Goal: Task Accomplishment & Management: Manage account settings

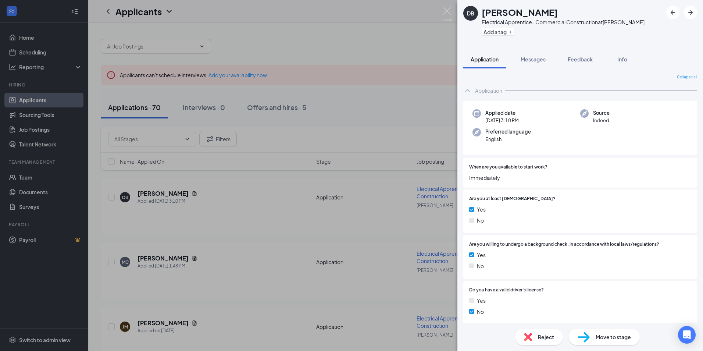
click at [196, 193] on div "DB [PERSON_NAME] Electrical Apprentice- Commercial Construction at [GEOGRAPHIC_…" at bounding box center [351, 175] width 703 height 351
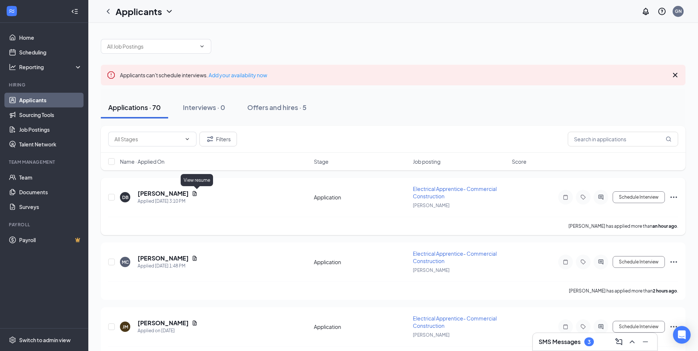
click at [197, 193] on icon "Document" at bounding box center [195, 193] width 6 height 6
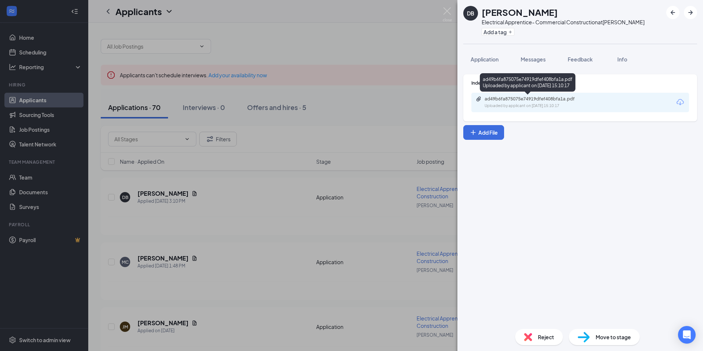
click at [338, 102] on div "ad49b6fa875075e74919dfef408bfa1a.pdf Uploaded by applicant on [DATE] 15:10:17" at bounding box center [535, 102] width 119 height 13
click at [258, 206] on div "DB [PERSON_NAME] Electrical Apprentice- Commercial Construction at [GEOGRAPHIC_…" at bounding box center [351, 175] width 703 height 351
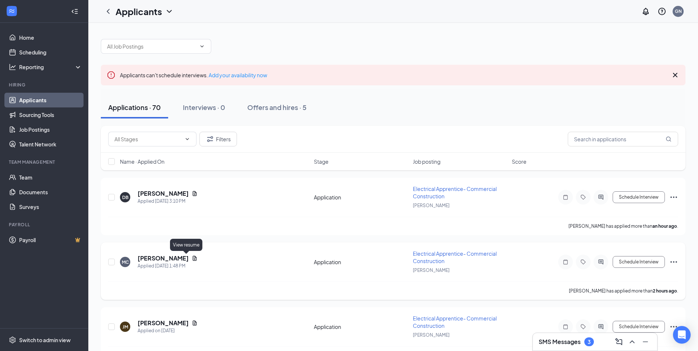
click at [193, 259] on icon "Document" at bounding box center [195, 258] width 4 height 5
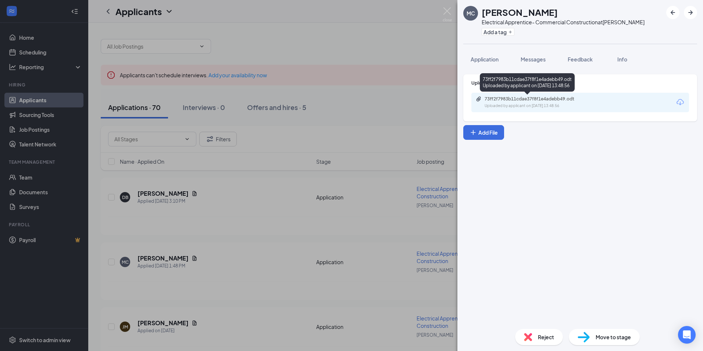
click at [338, 99] on div "73ff2f7983b11cdae37f8f1e4adebb49.odt" at bounding box center [536, 99] width 103 height 6
click at [338, 57] on span "Application" at bounding box center [485, 59] width 28 height 7
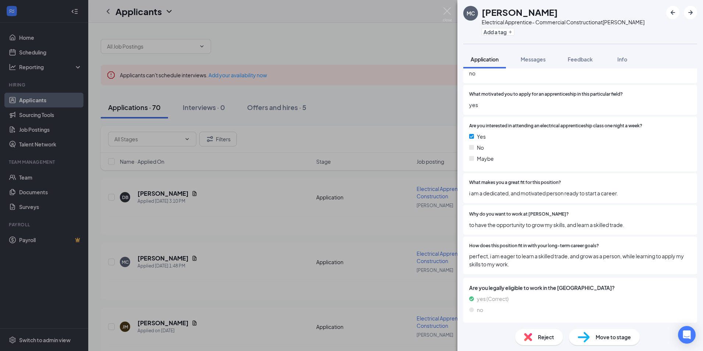
scroll to position [590, 0]
click at [338, 57] on span "Feedback" at bounding box center [580, 59] width 25 height 7
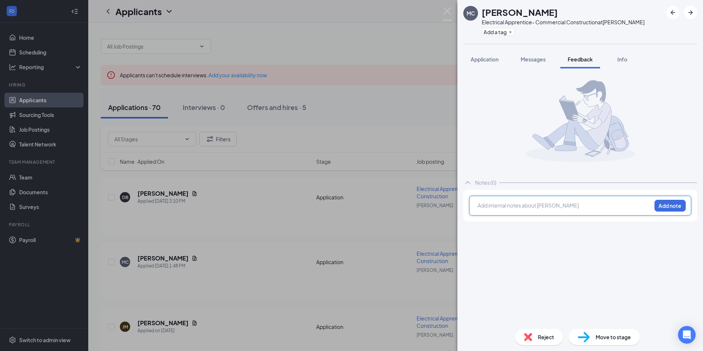
click at [338, 204] on div at bounding box center [564, 206] width 173 height 8
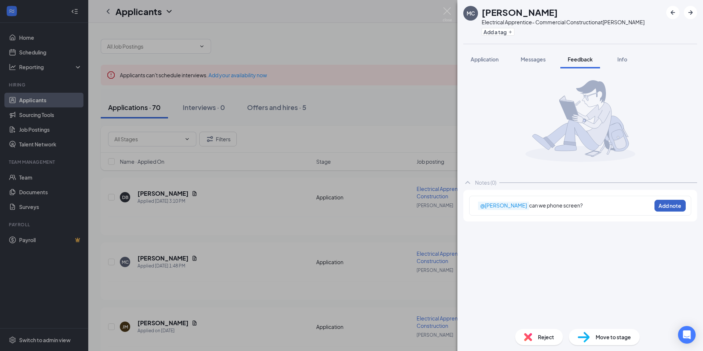
click at [338, 203] on button "Add note" at bounding box center [670, 206] width 31 height 12
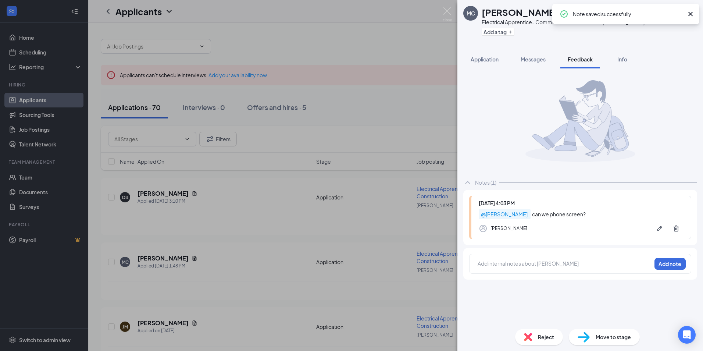
click at [268, 177] on div "MC [PERSON_NAME] Electrical Apprentice- Commercial Construction at [GEOGRAPHIC_…" at bounding box center [351, 175] width 703 height 351
